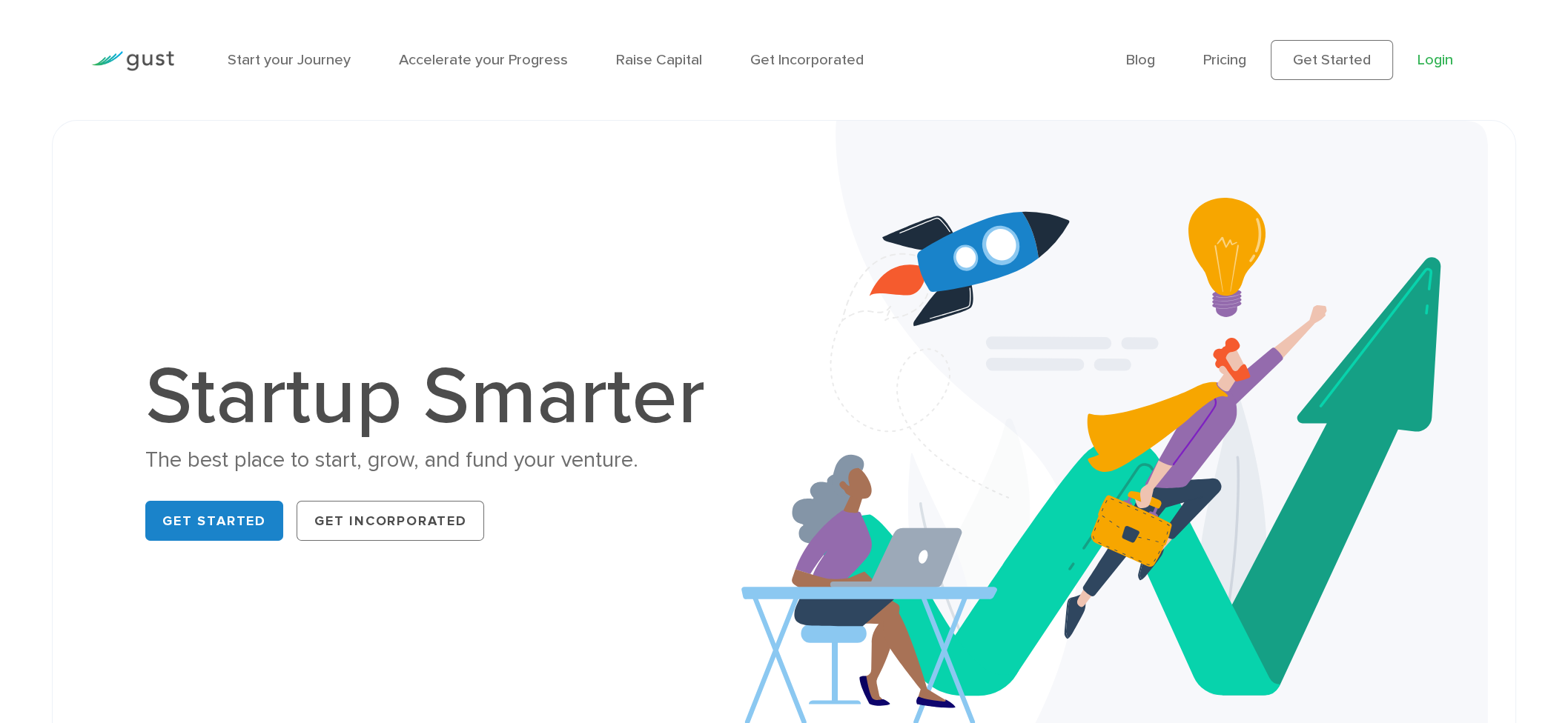
click at [1434, 63] on link "Login" at bounding box center [1435, 60] width 35 height 18
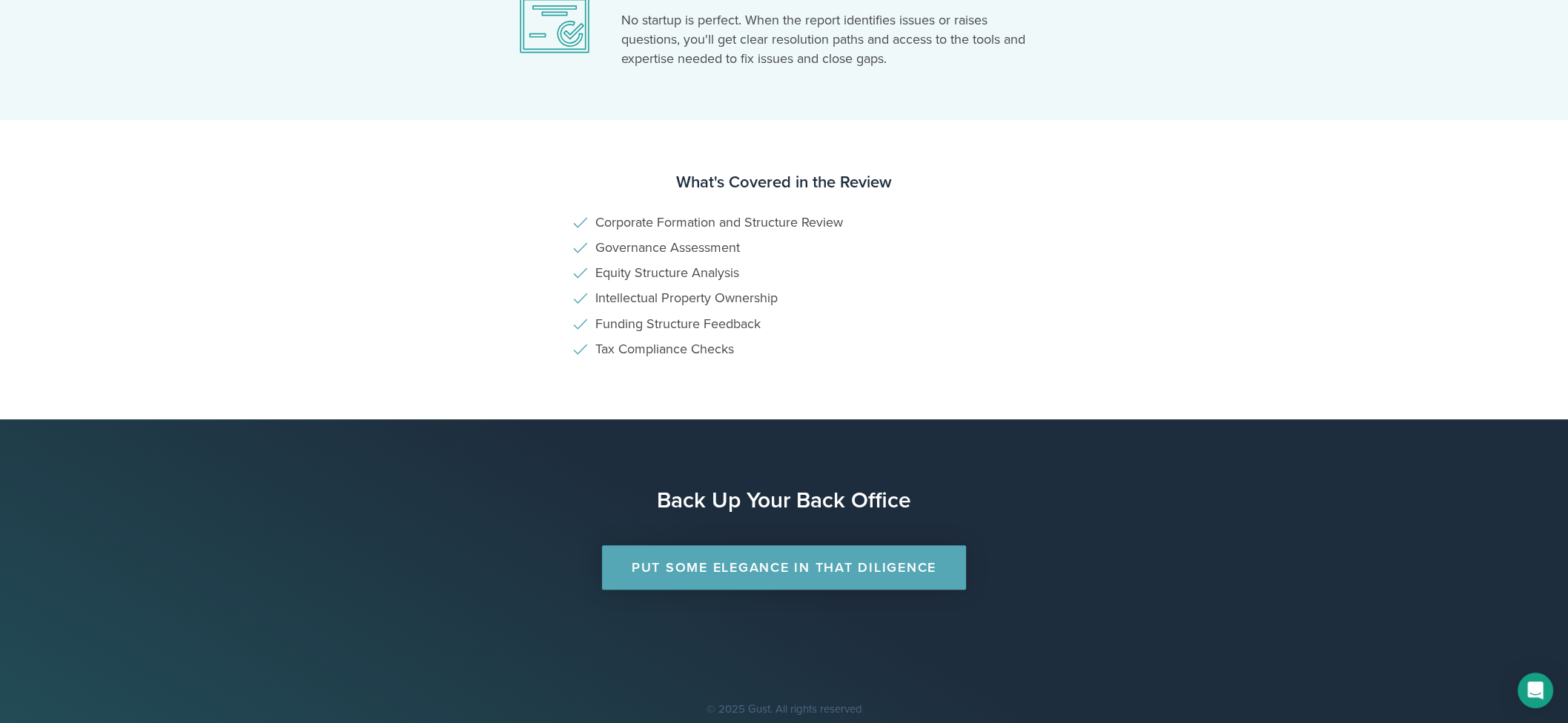
scroll to position [860, 0]
